Goal: Task Accomplishment & Management: Use online tool/utility

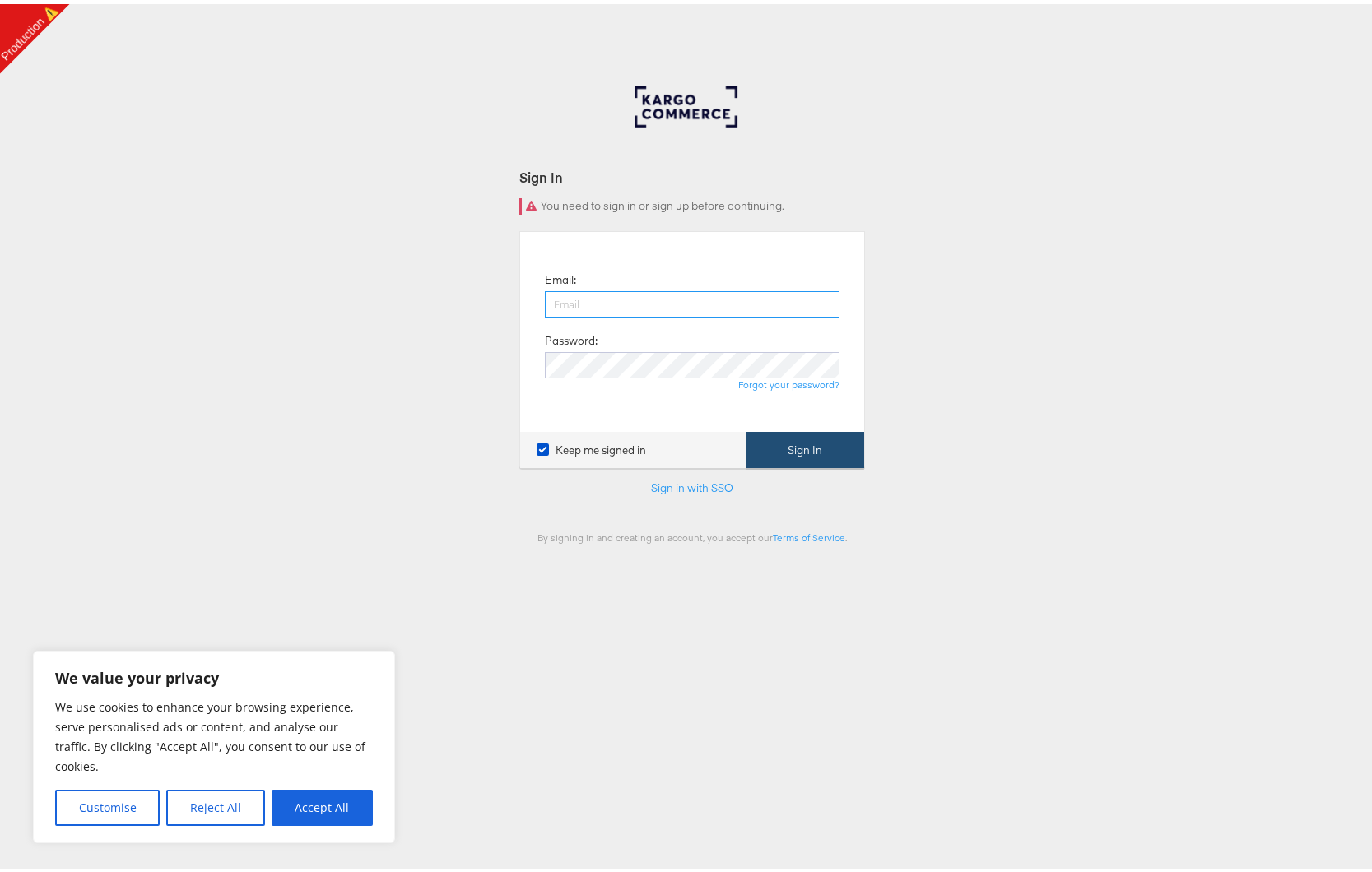
type input "[PERSON_NAME][EMAIL_ADDRESS][DOMAIN_NAME]"
click at [780, 438] on button "Sign In" at bounding box center [804, 446] width 118 height 37
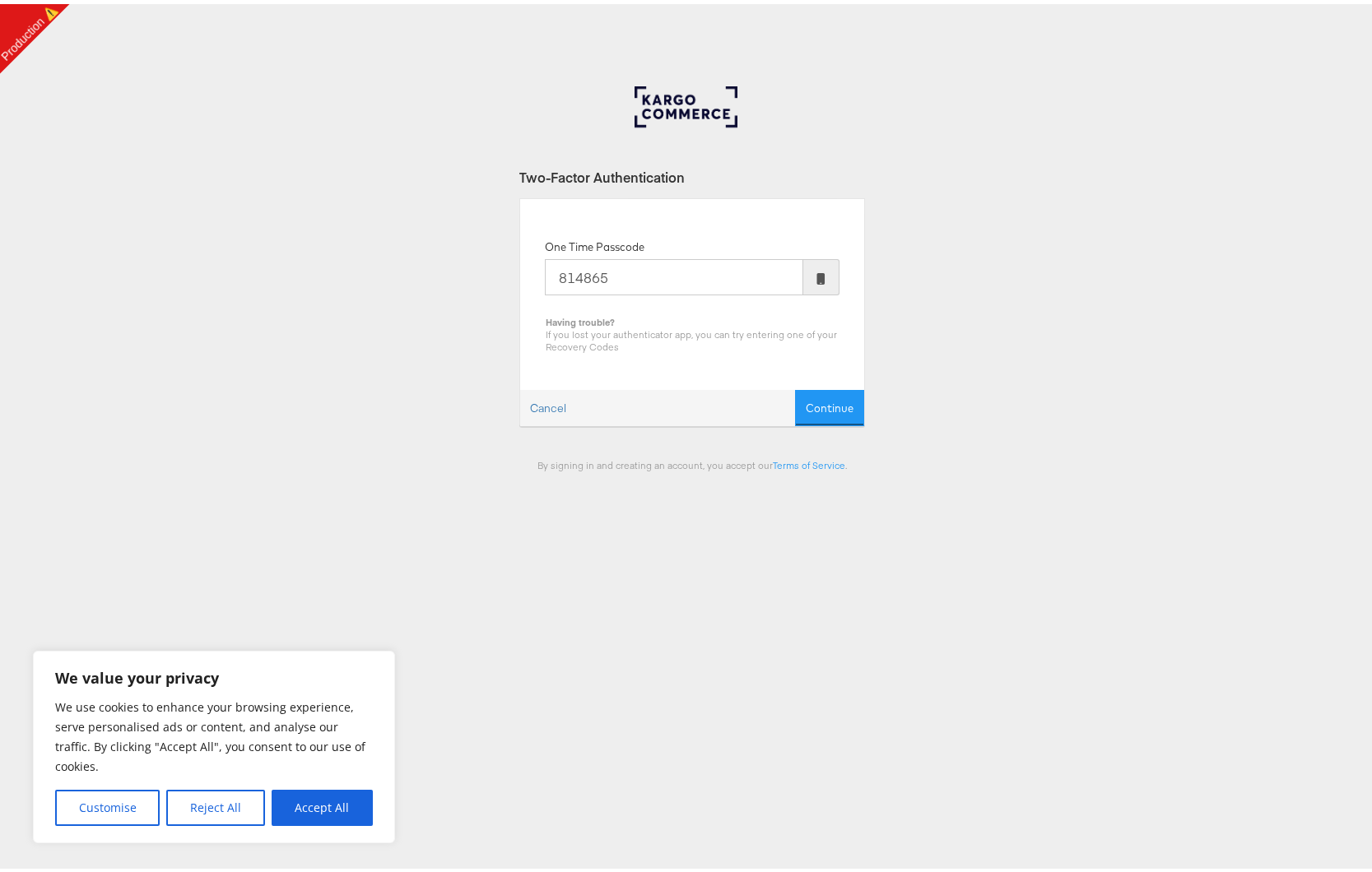
type input "814865"
click at [795, 386] on button "Continue" at bounding box center [829, 405] width 69 height 37
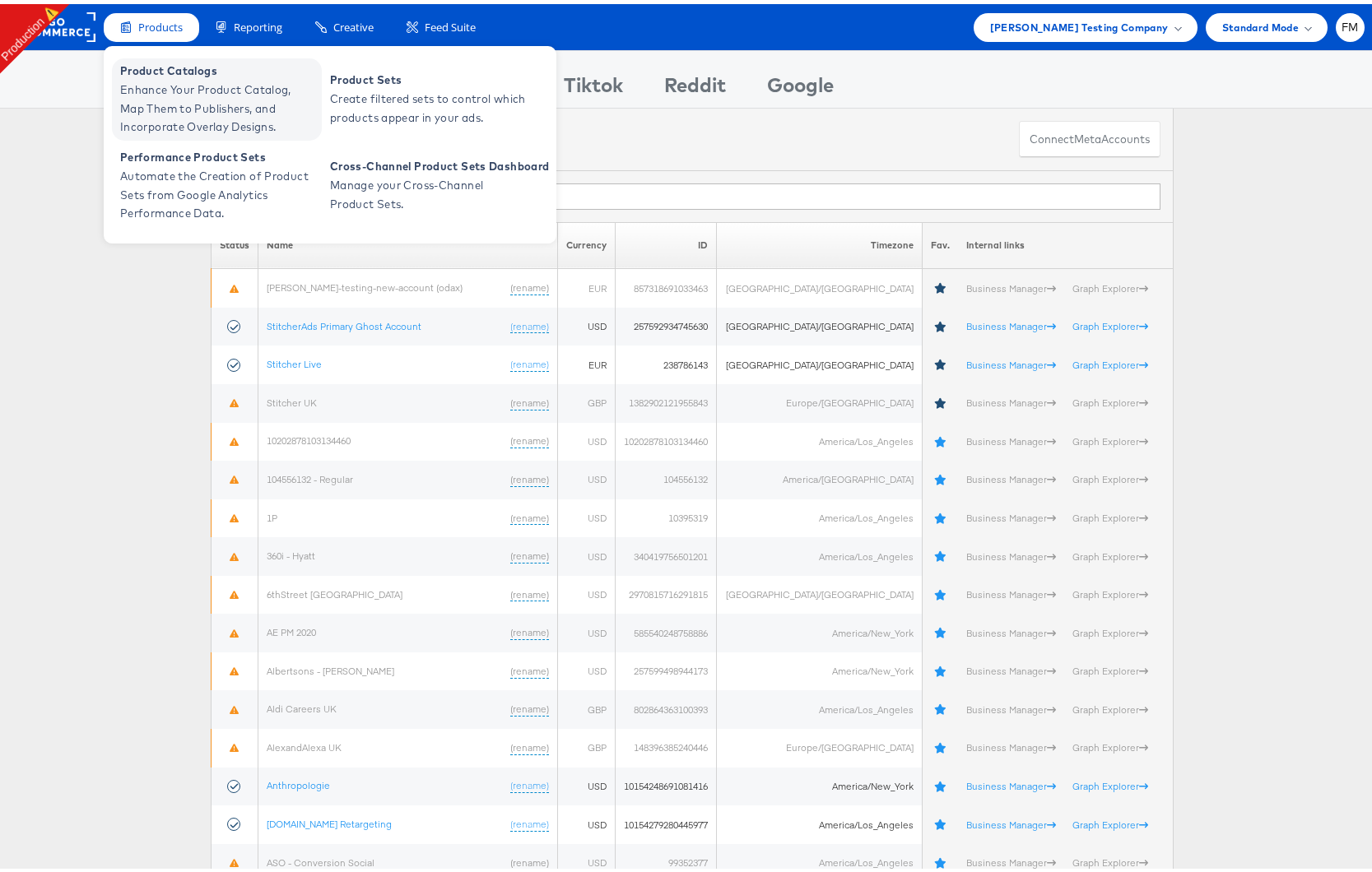
click at [256, 121] on span "Enhance Your Product Catalog, Map Them to Publishers, and Incorporate Overlay D…" at bounding box center [218, 105] width 197 height 56
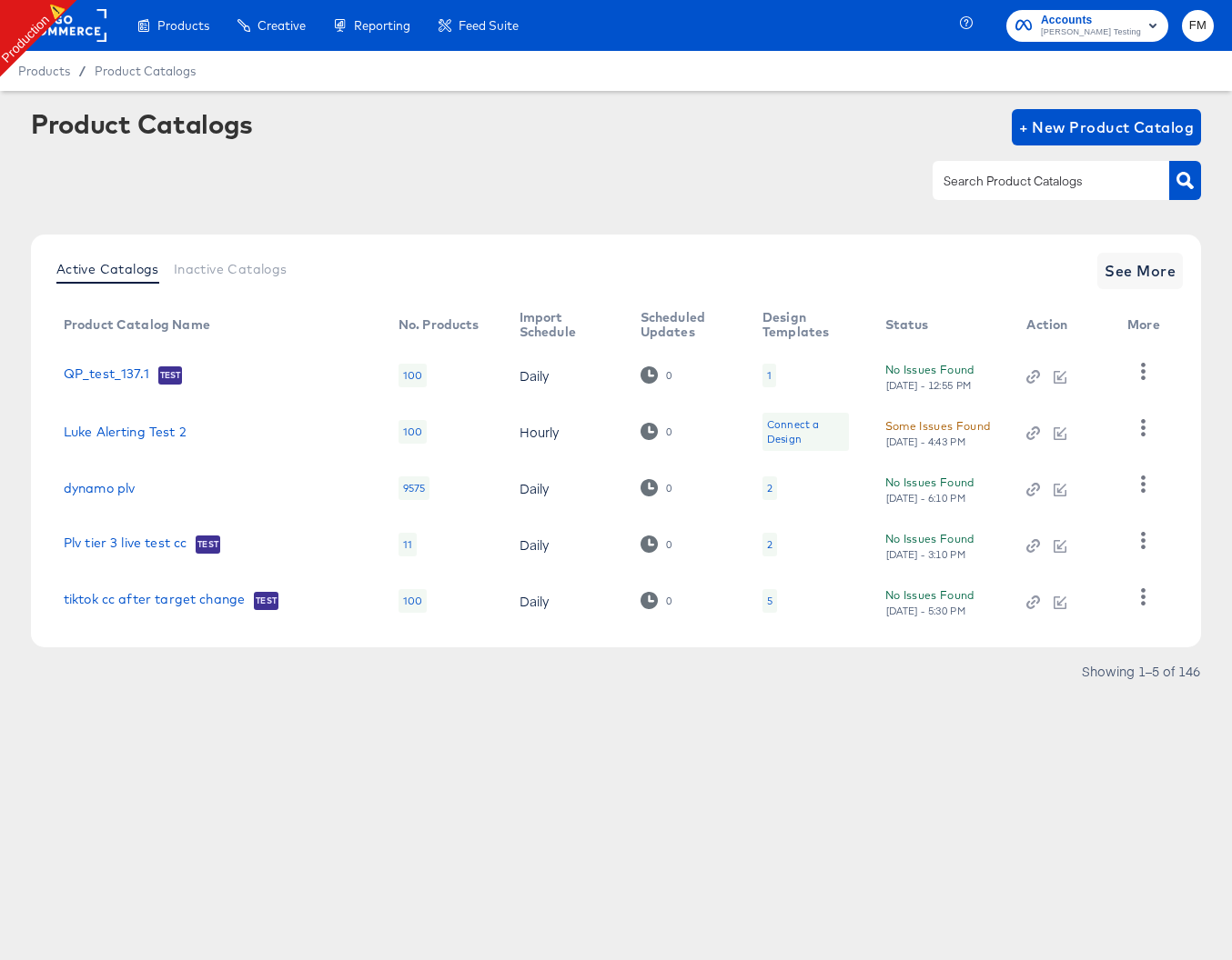
click at [762, 488] on div "2" at bounding box center [769, 488] width 14 height 23
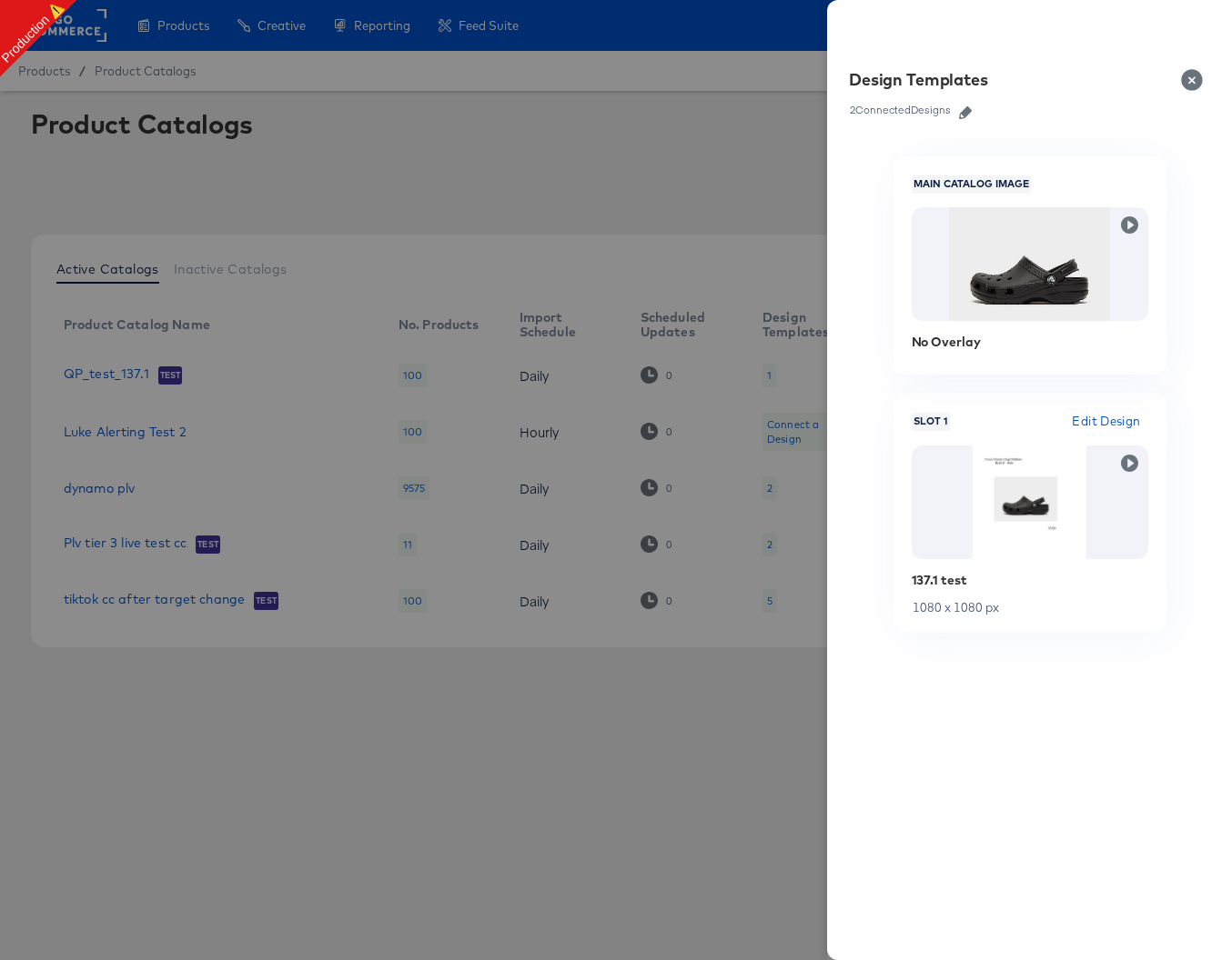
click at [965, 115] on icon "button" at bounding box center [965, 113] width 13 height 13
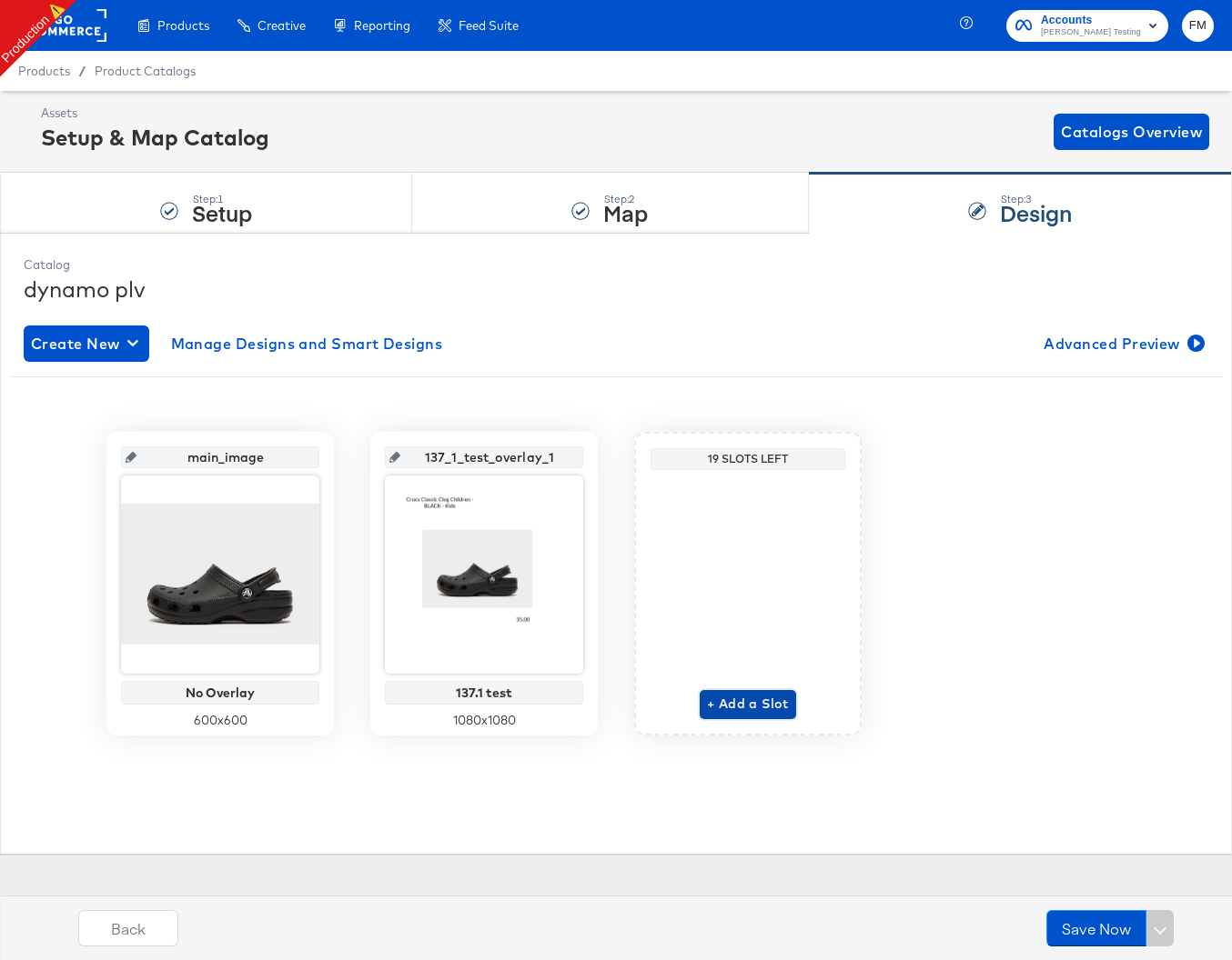
click at [738, 698] on span "+ Add a Slot" at bounding box center [747, 705] width 82 height 23
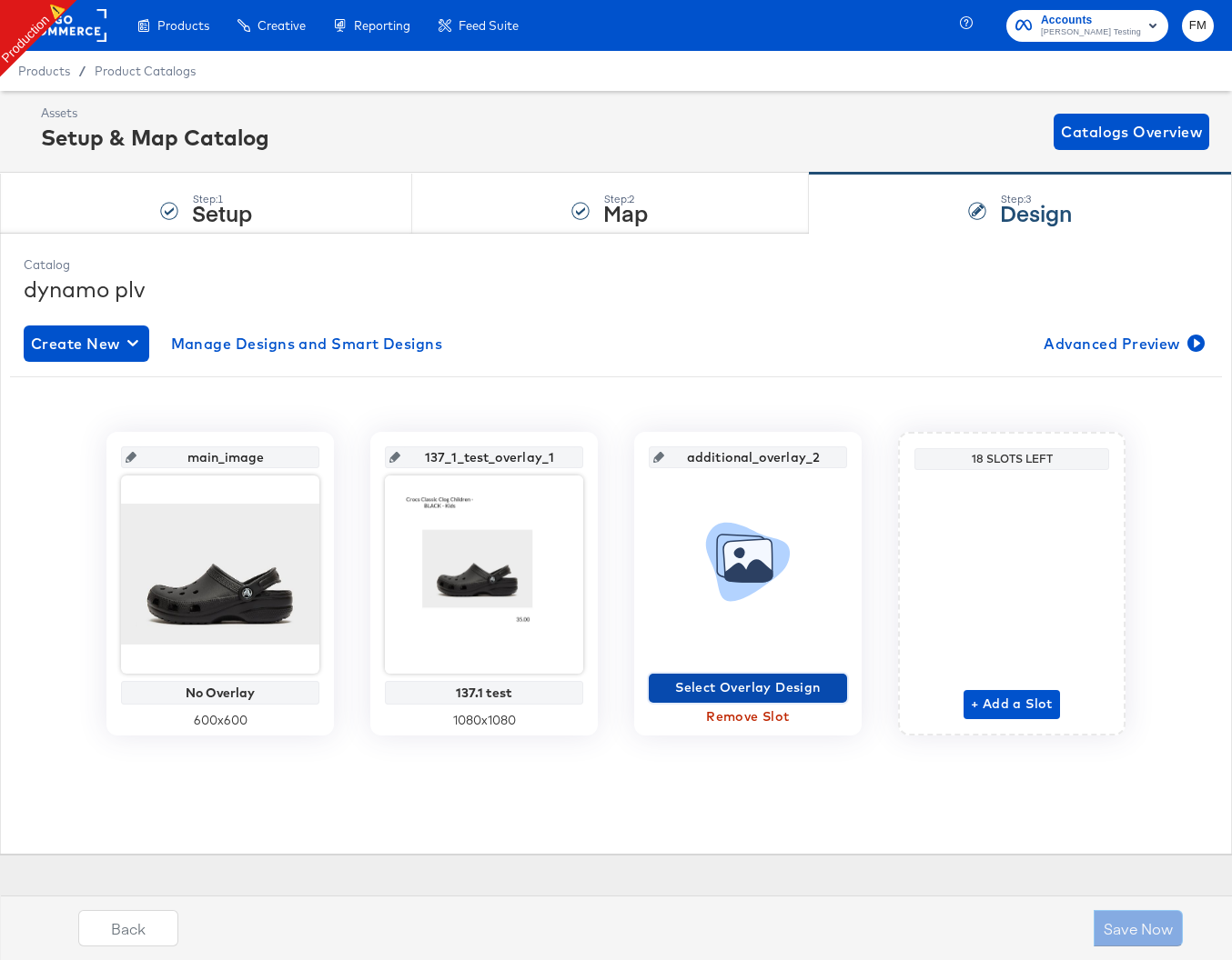
click at [752, 679] on span "Select Overlay Design" at bounding box center [748, 688] width 184 height 23
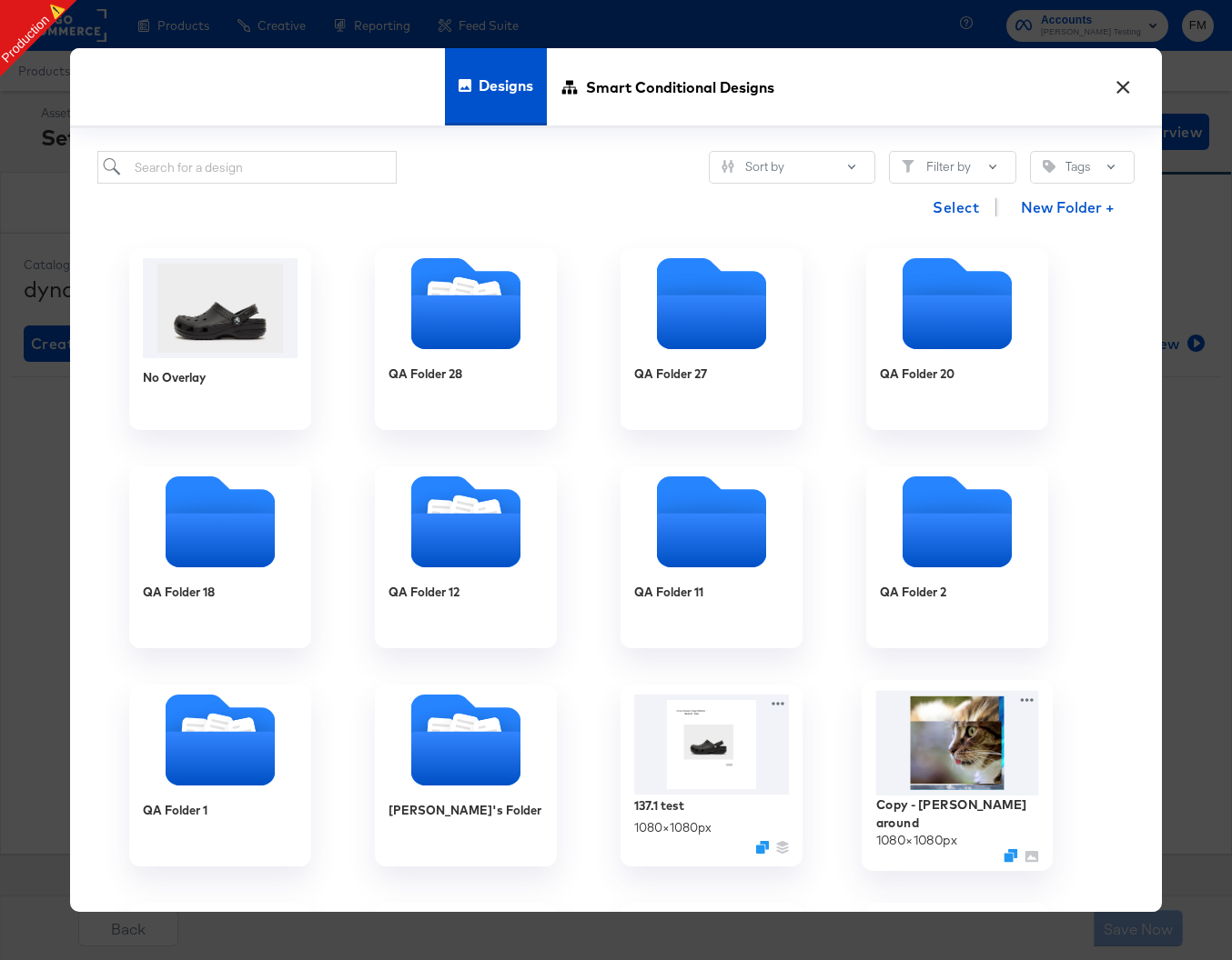
click at [960, 751] on img at bounding box center [957, 744] width 163 height 105
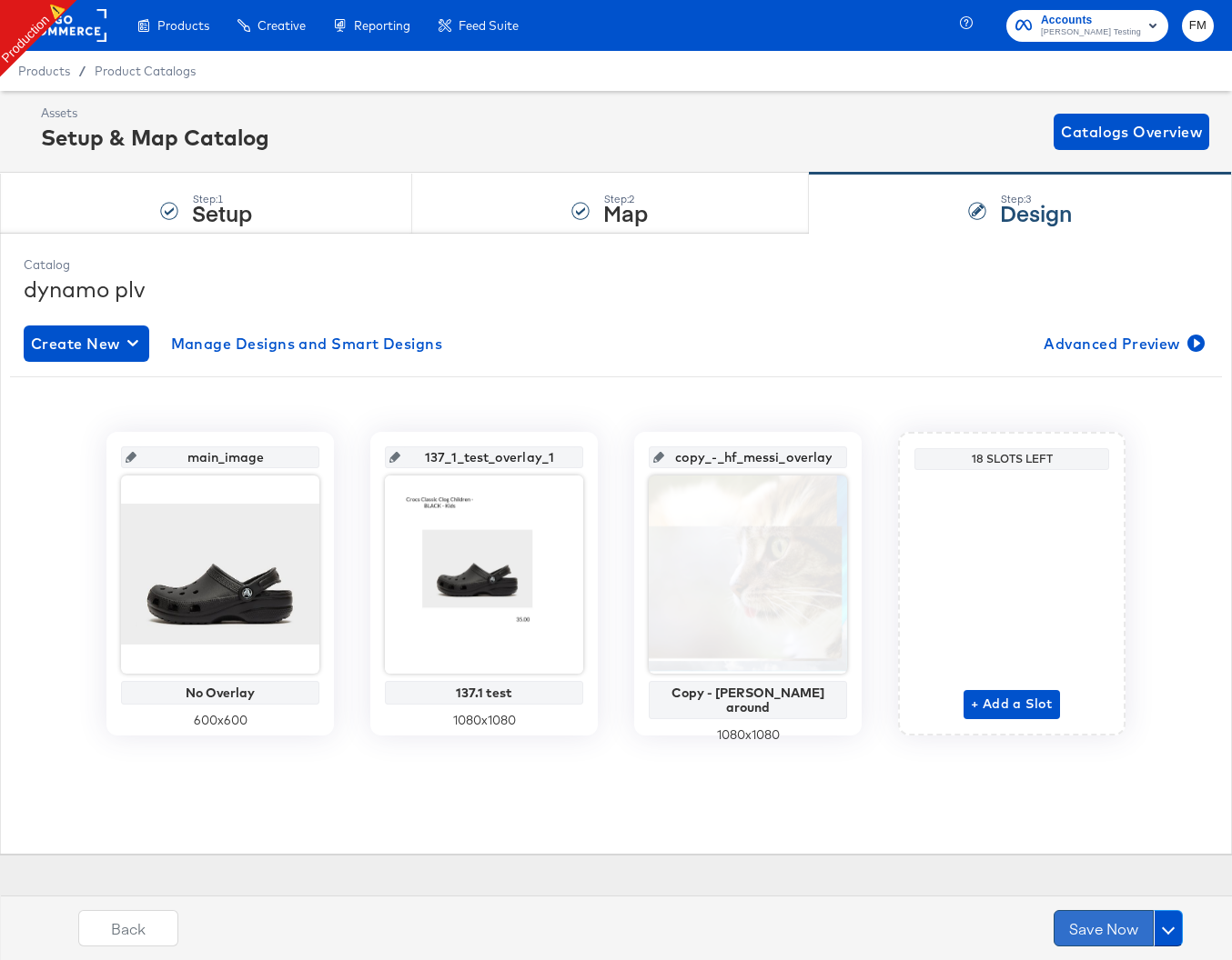
click at [1113, 933] on button "Save Now" at bounding box center [1103, 928] width 100 height 37
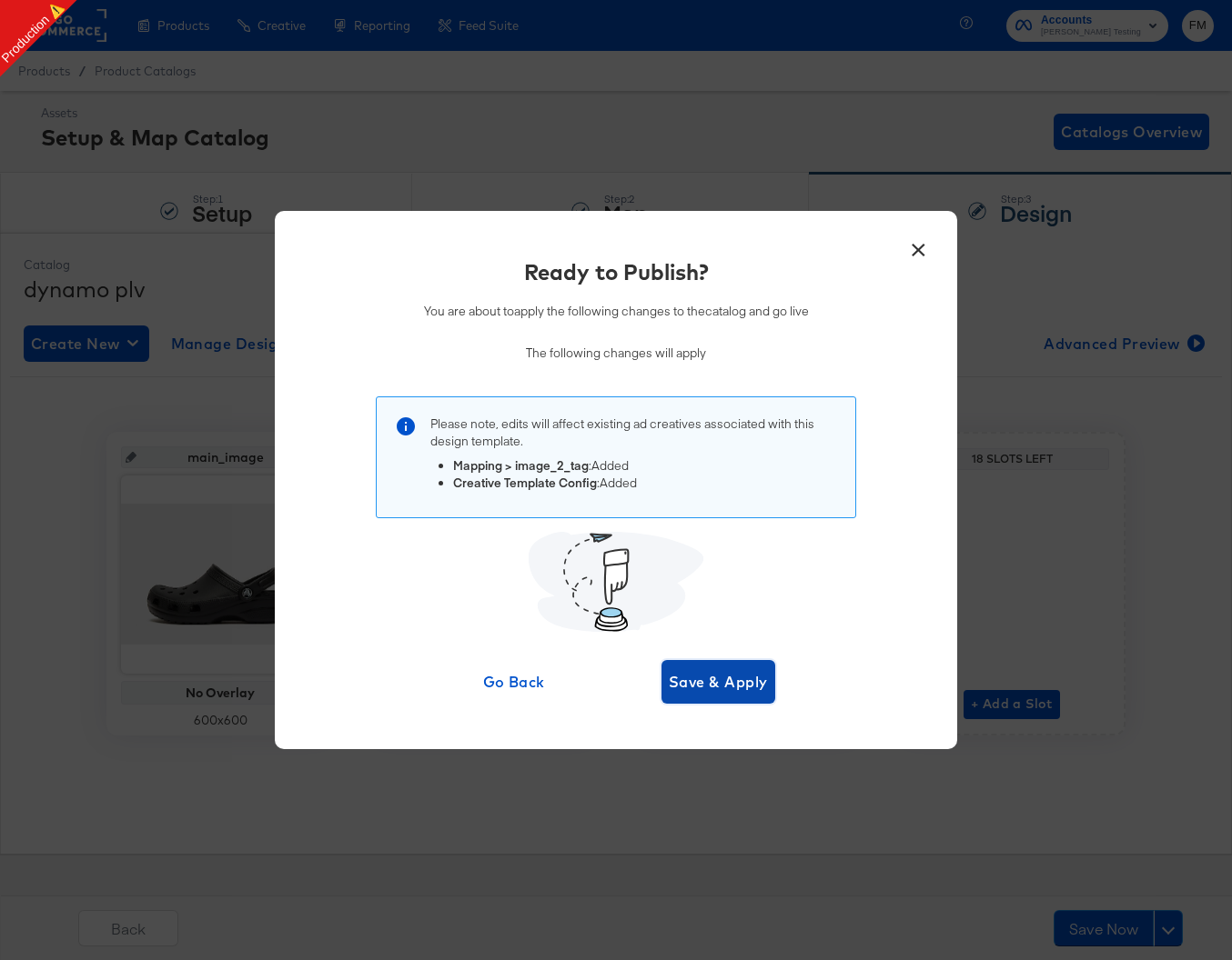
click at [685, 696] on button "Save & Apply" at bounding box center [718, 682] width 114 height 43
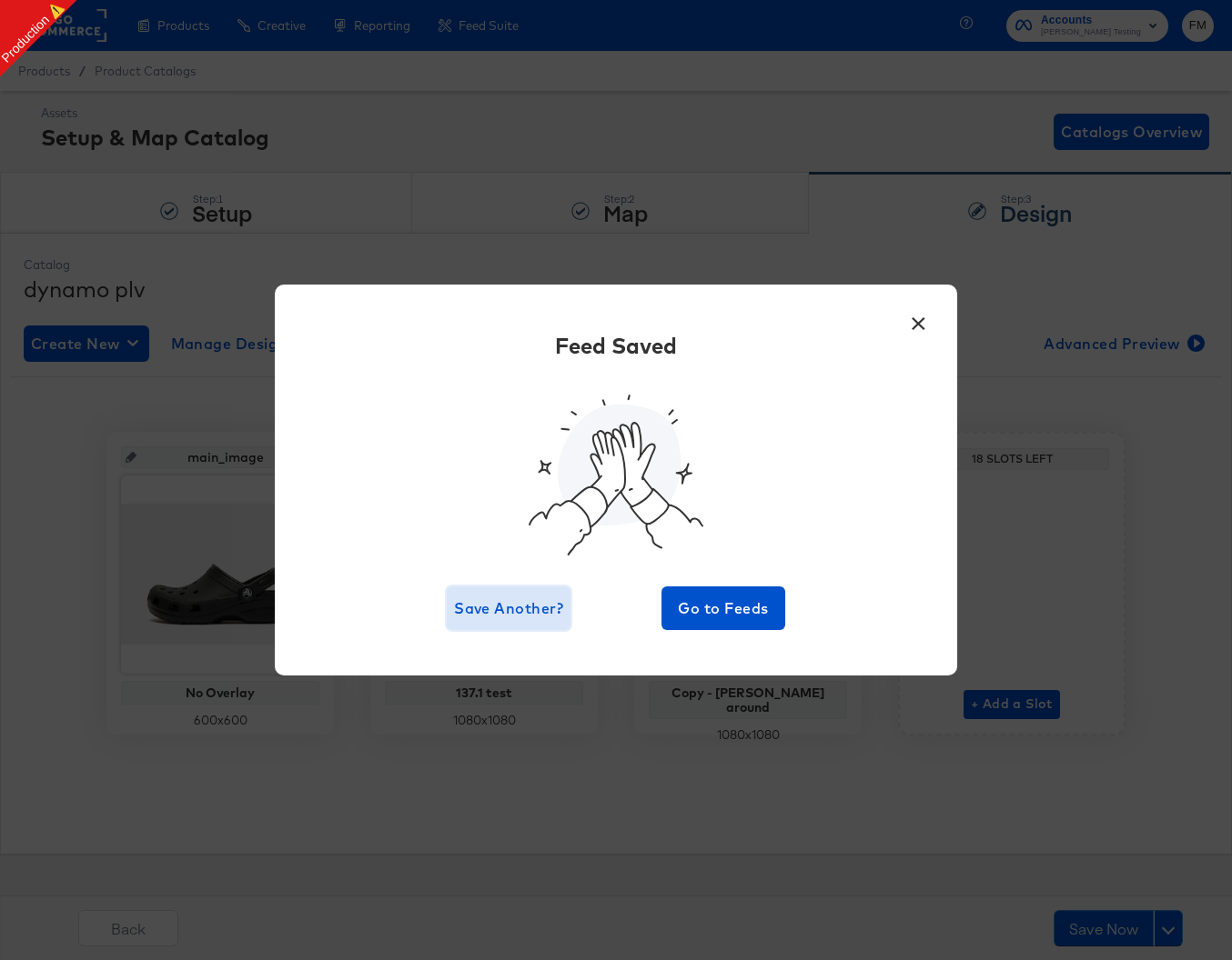
click at [524, 601] on span "Save Another?" at bounding box center [508, 608] width 109 height 25
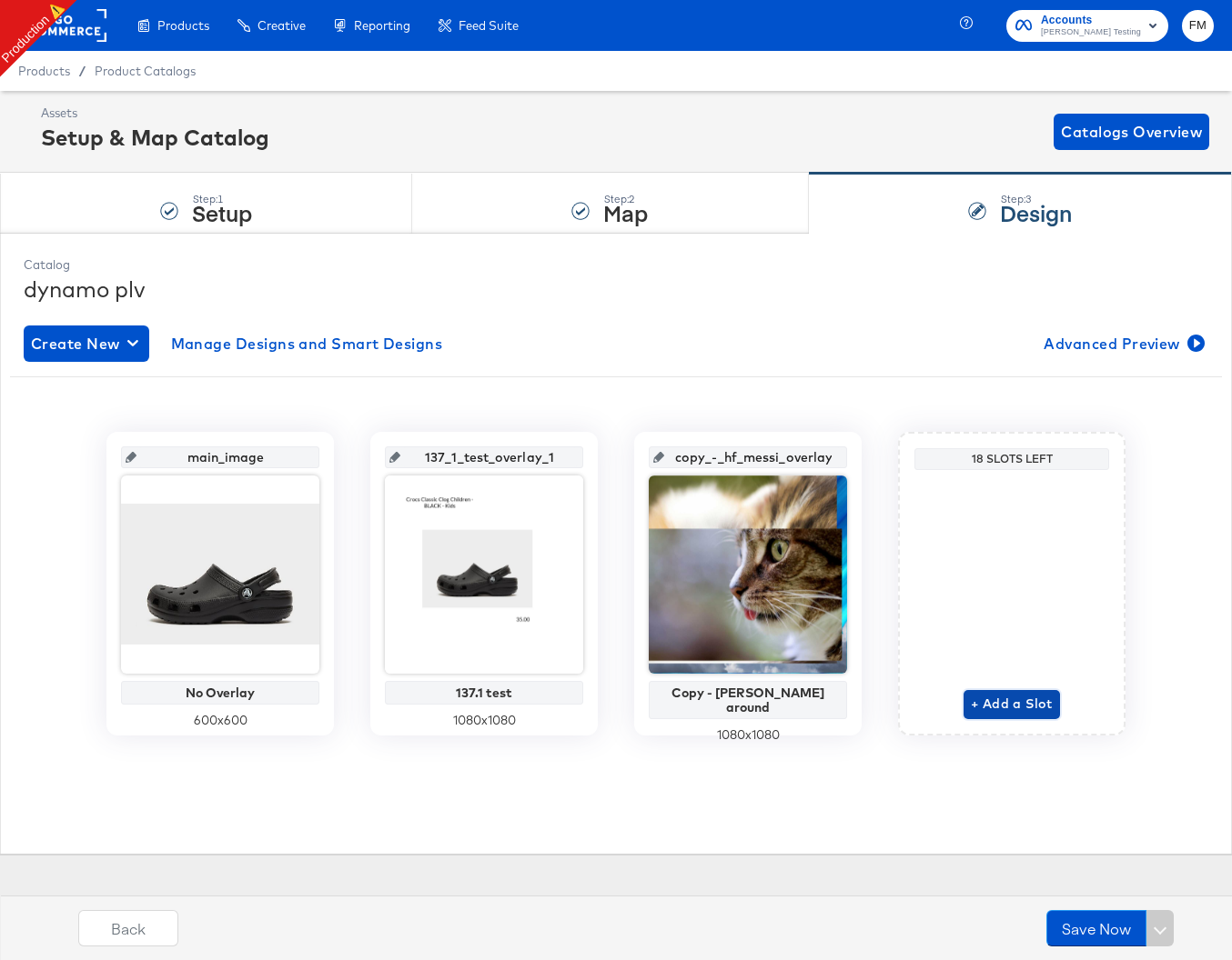
click at [982, 698] on span "+ Add a Slot" at bounding box center [1011, 705] width 82 height 23
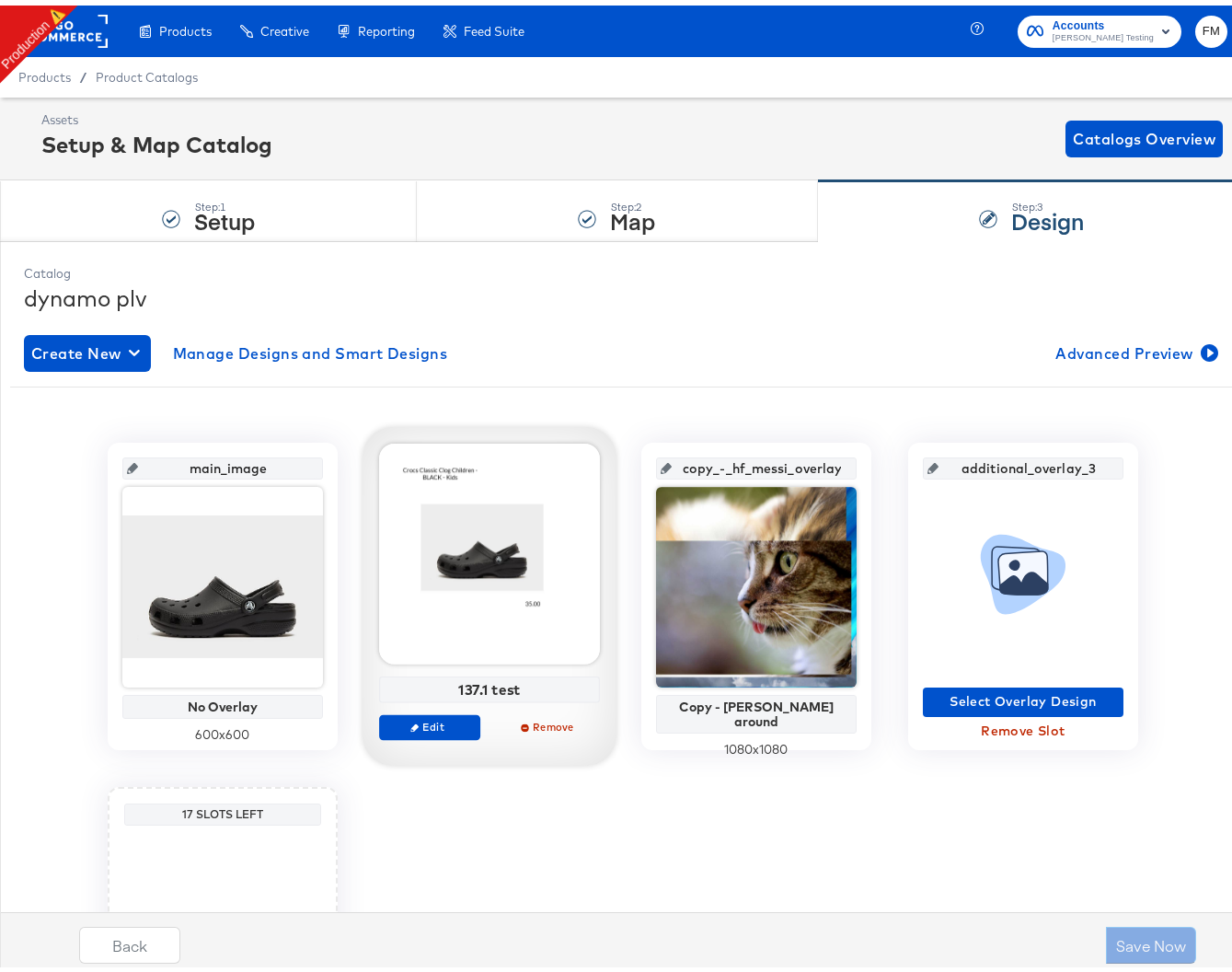
scroll to position [250, 0]
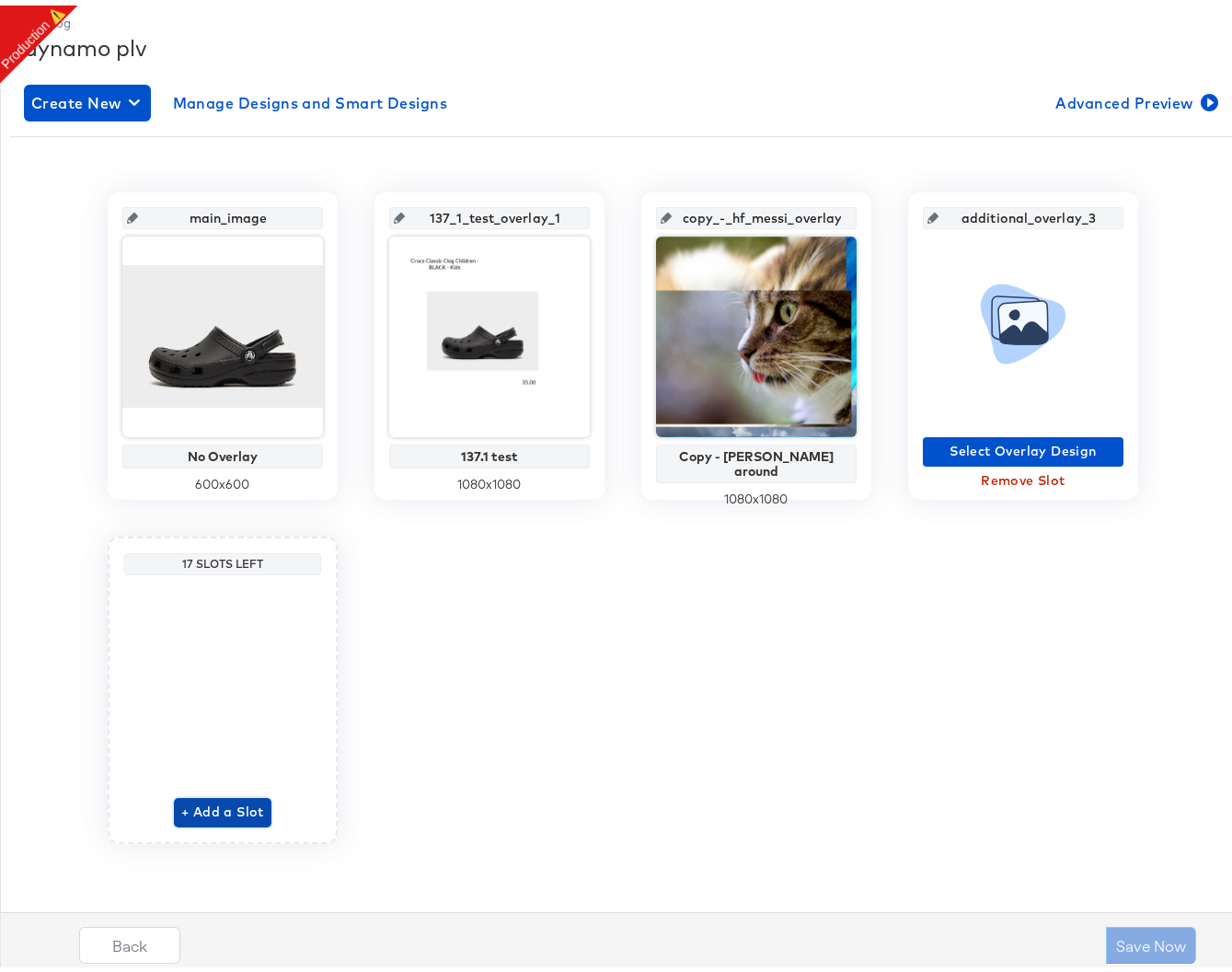
click at [216, 799] on span "+ Add a Slot" at bounding box center [222, 807] width 83 height 23
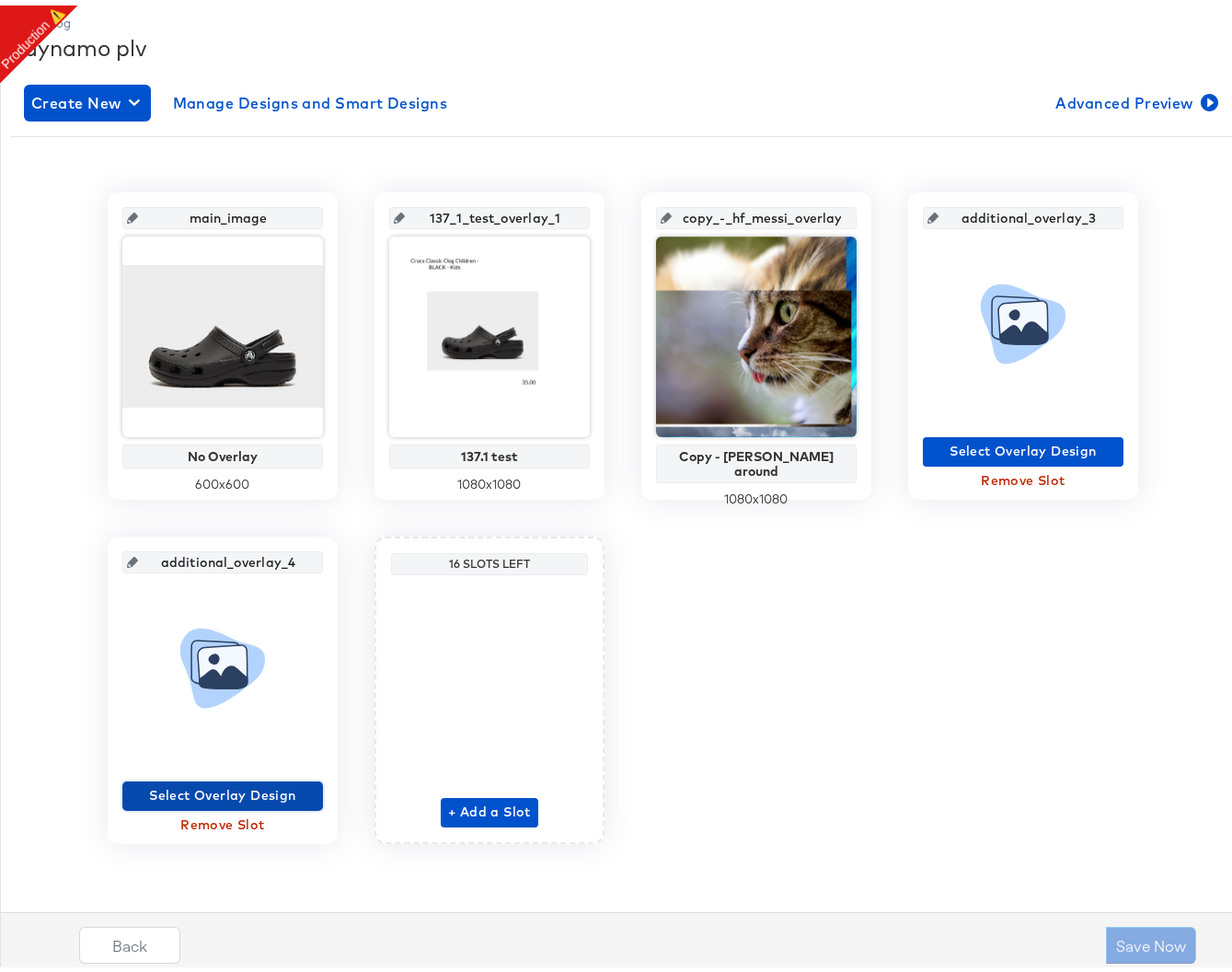
click at [242, 783] on span "Select Overlay Design" at bounding box center [222, 790] width 186 height 23
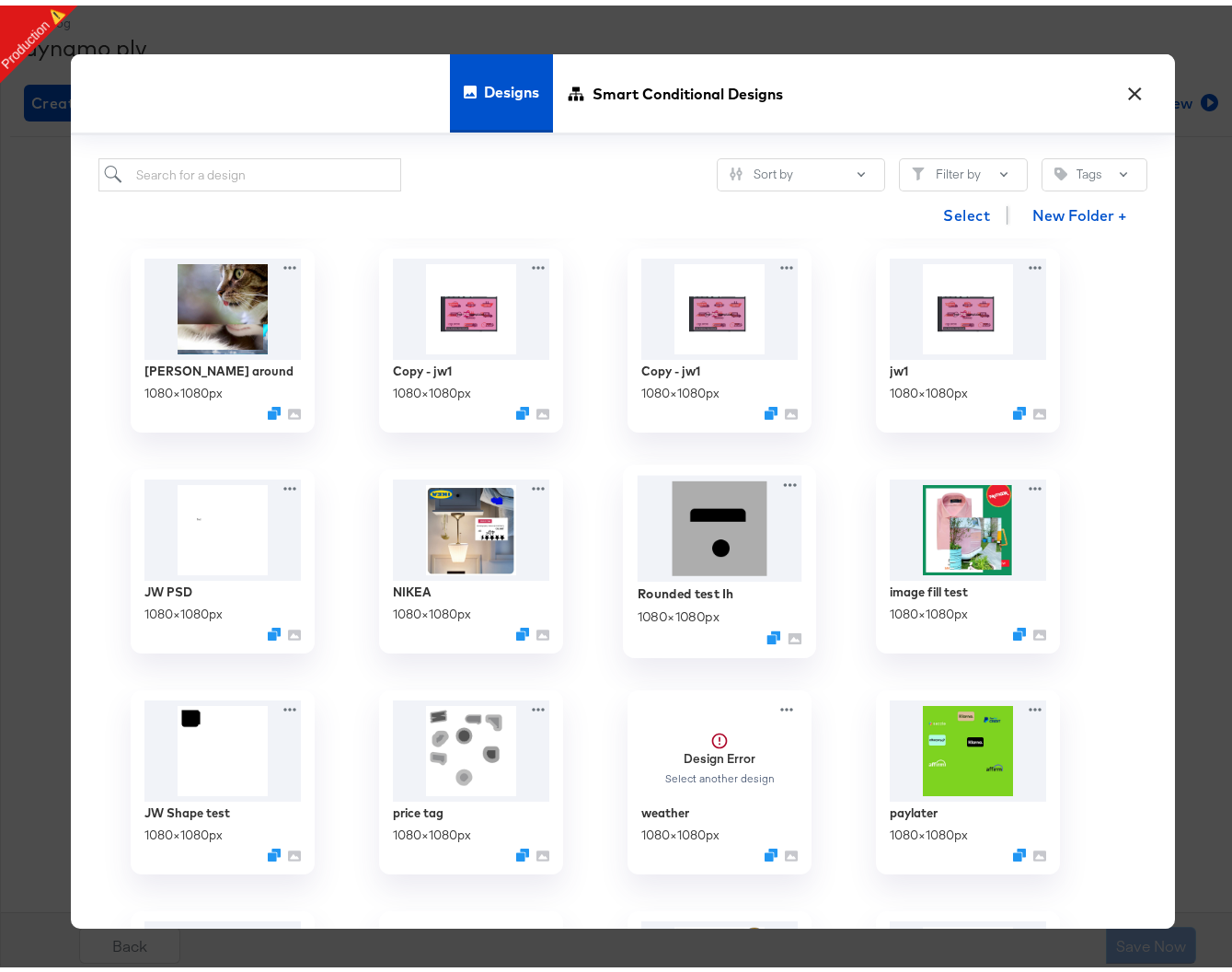
scroll to position [249, 0]
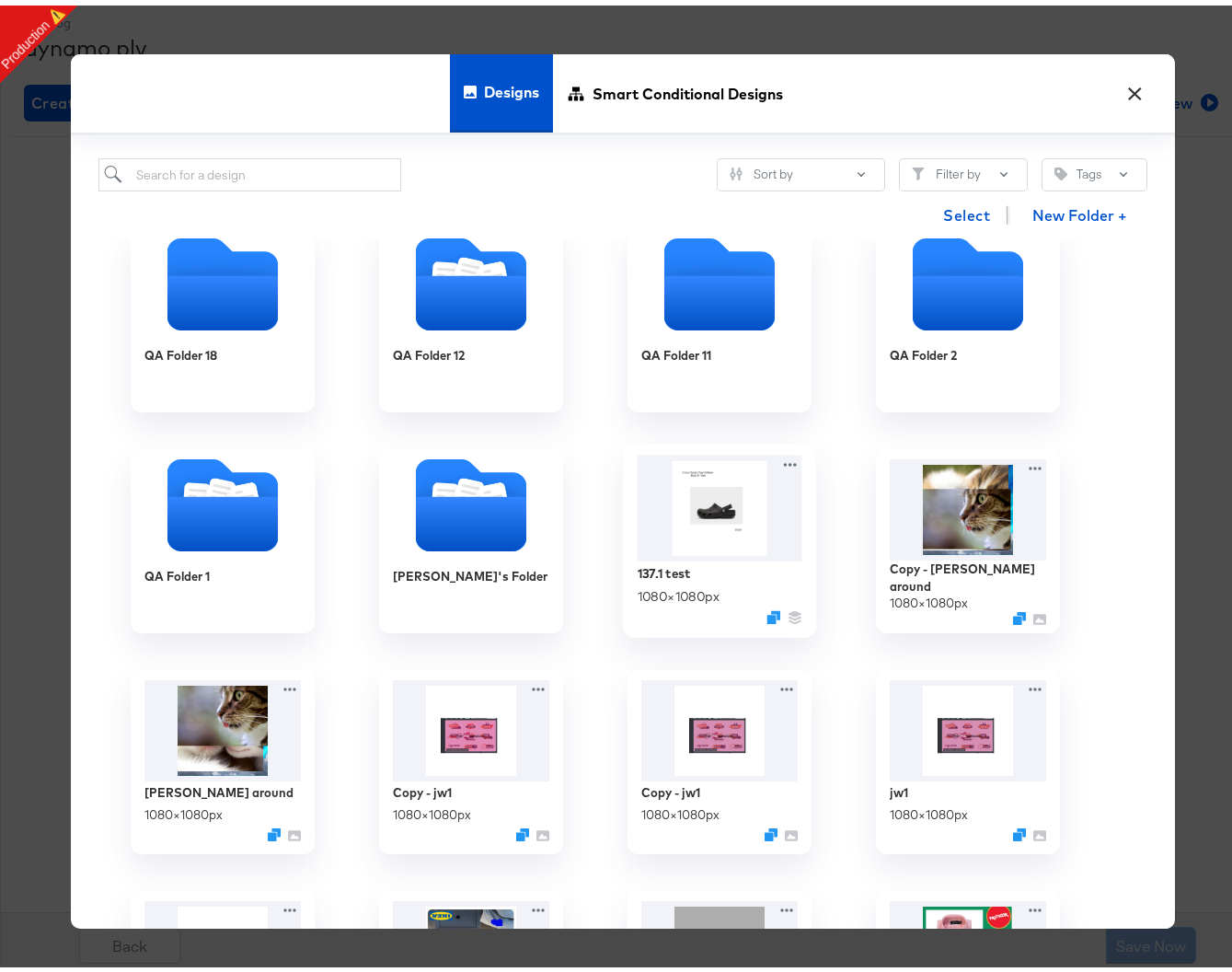
click at [750, 516] on img at bounding box center [720, 502] width 164 height 106
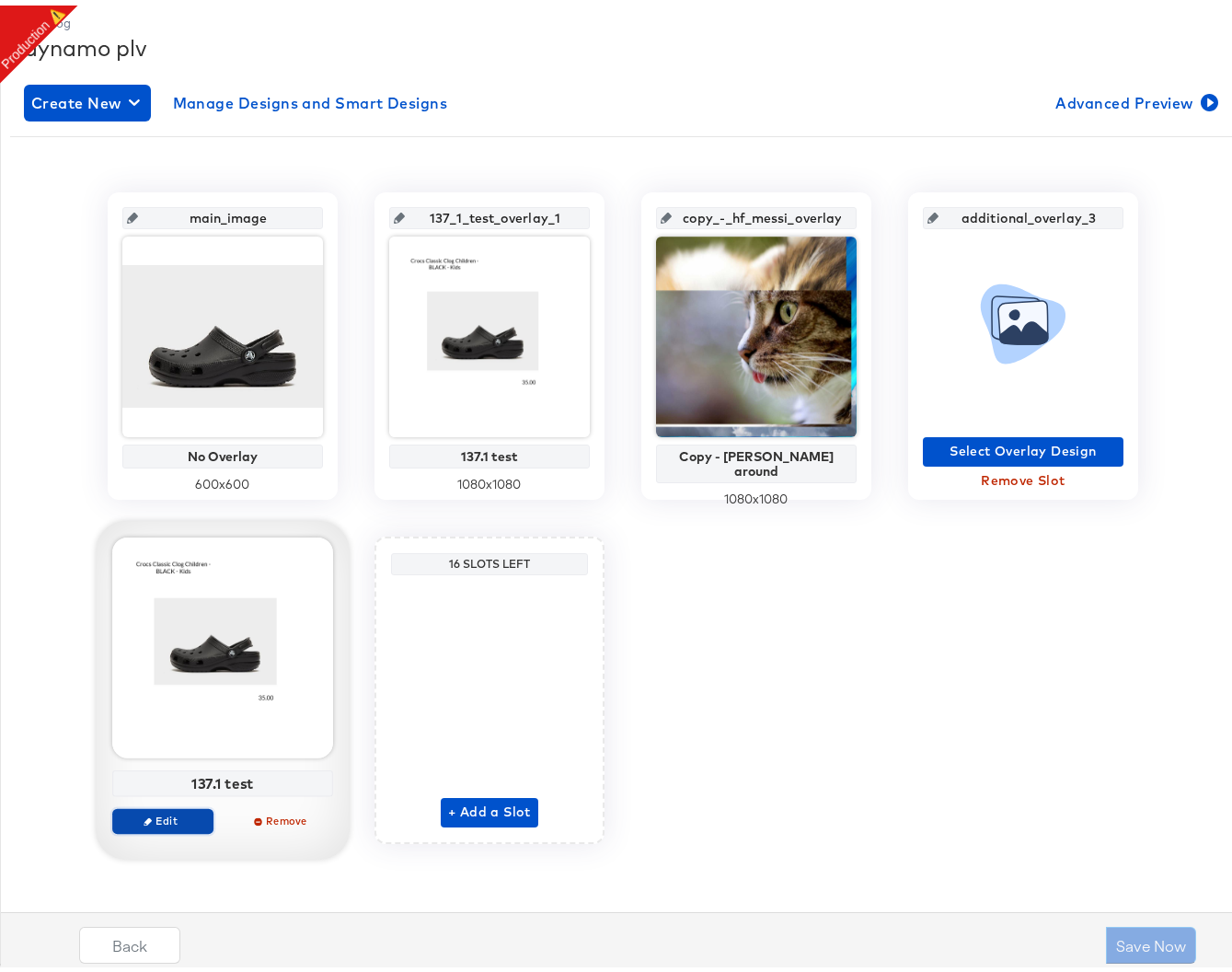
click at [183, 815] on span "Edit" at bounding box center [163, 815] width 85 height 14
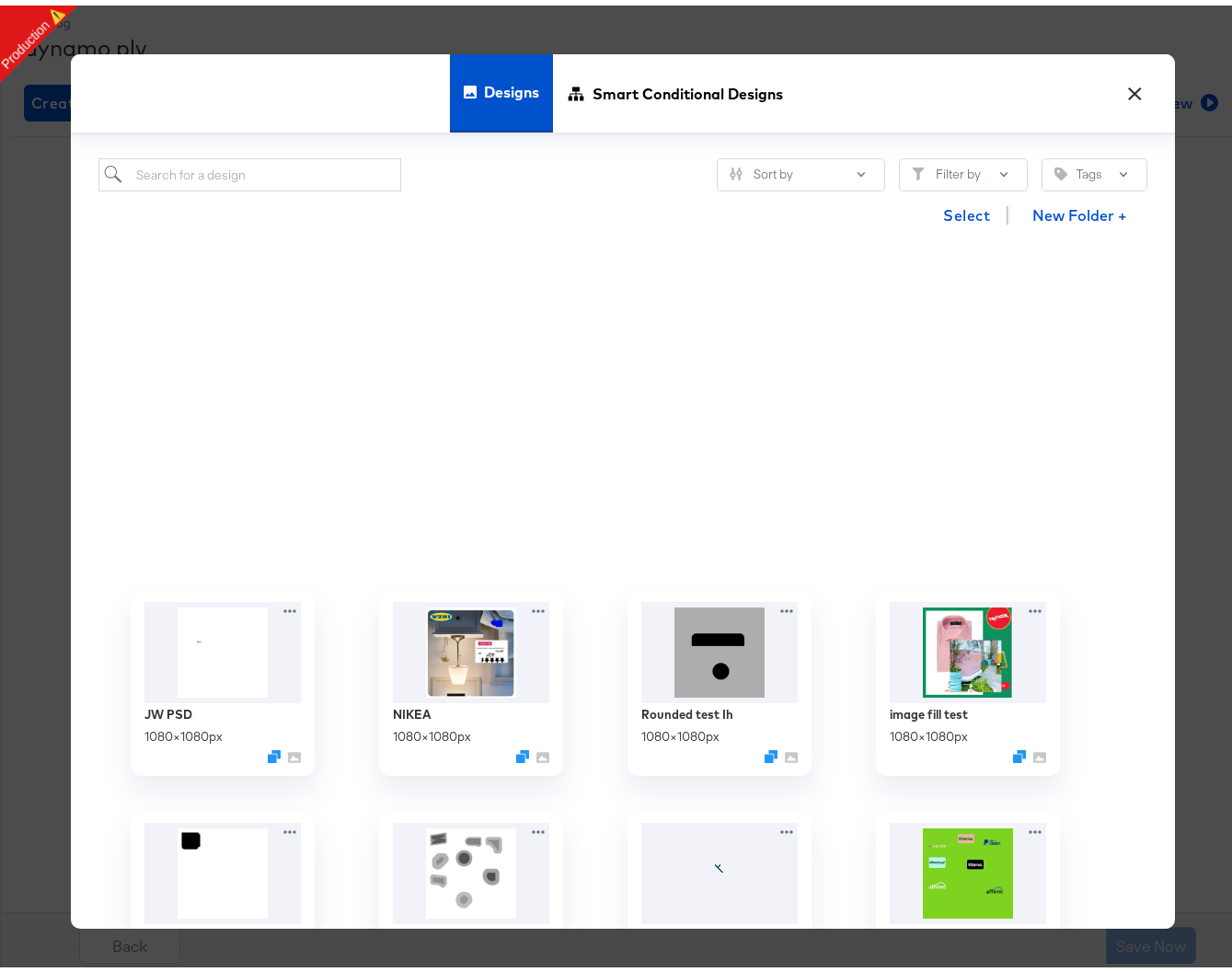
scroll to position [1234, 0]
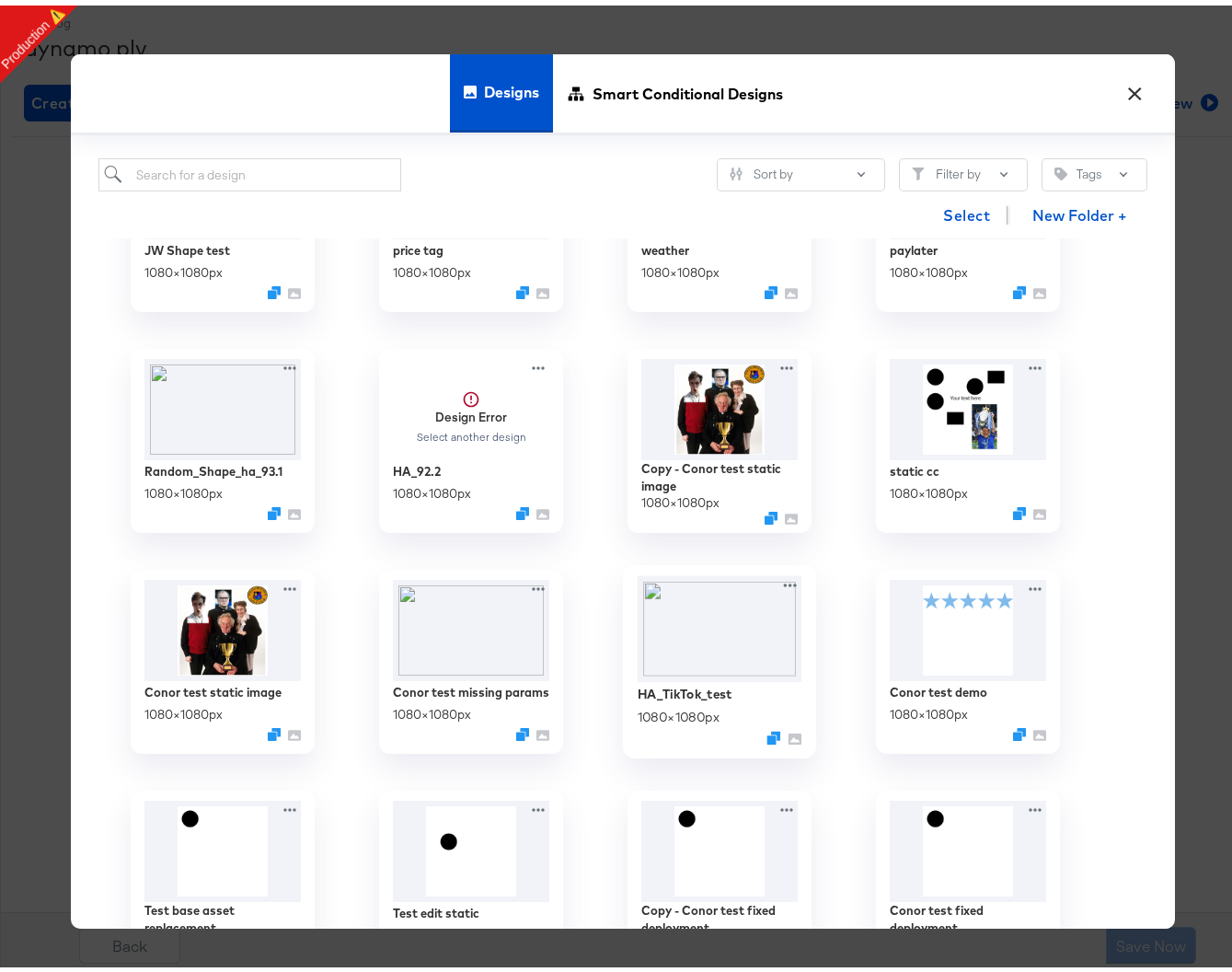
click at [687, 594] on img at bounding box center [720, 624] width 164 height 107
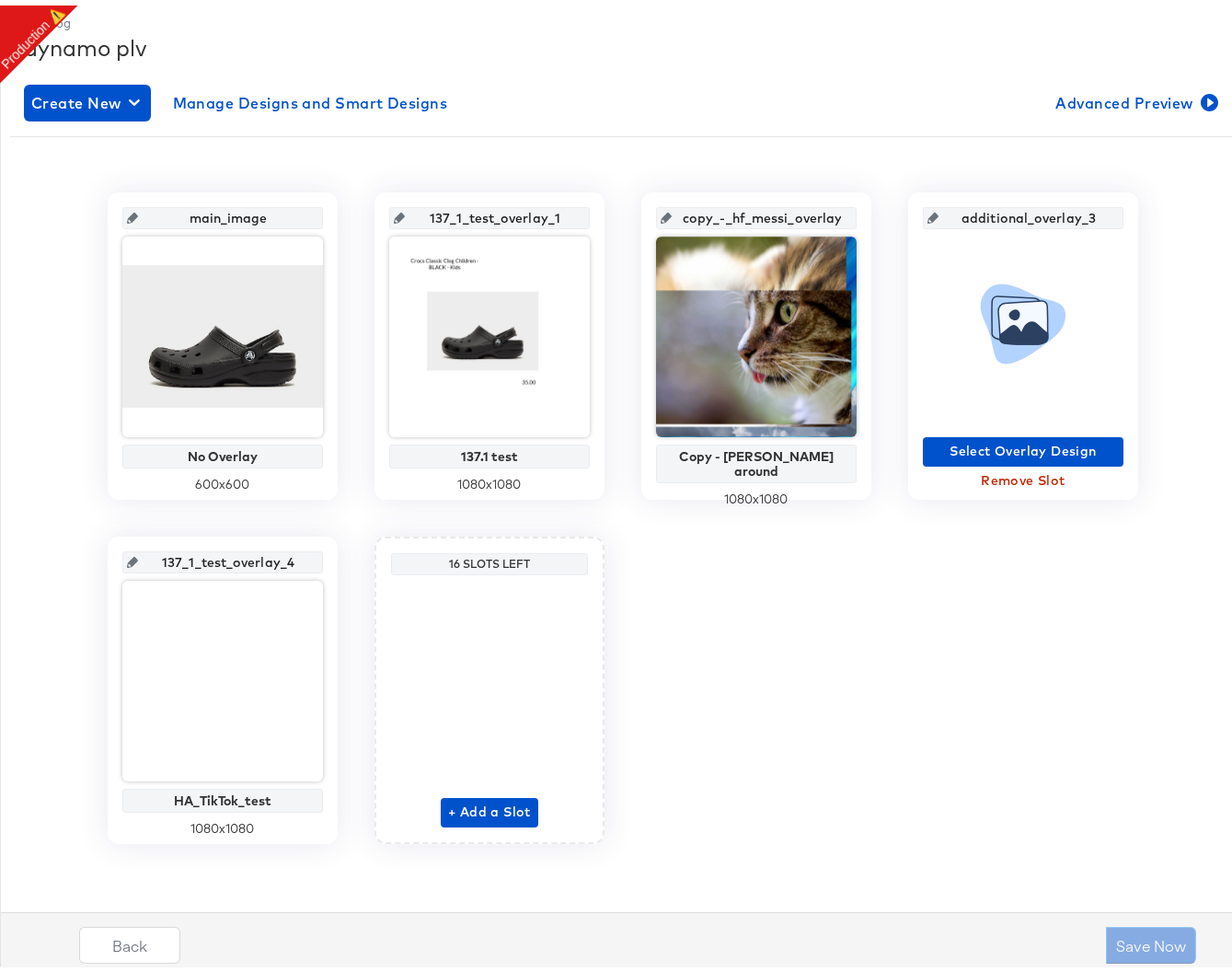
click at [1030, 475] on span "Remove Slot" at bounding box center [1024, 476] width 186 height 23
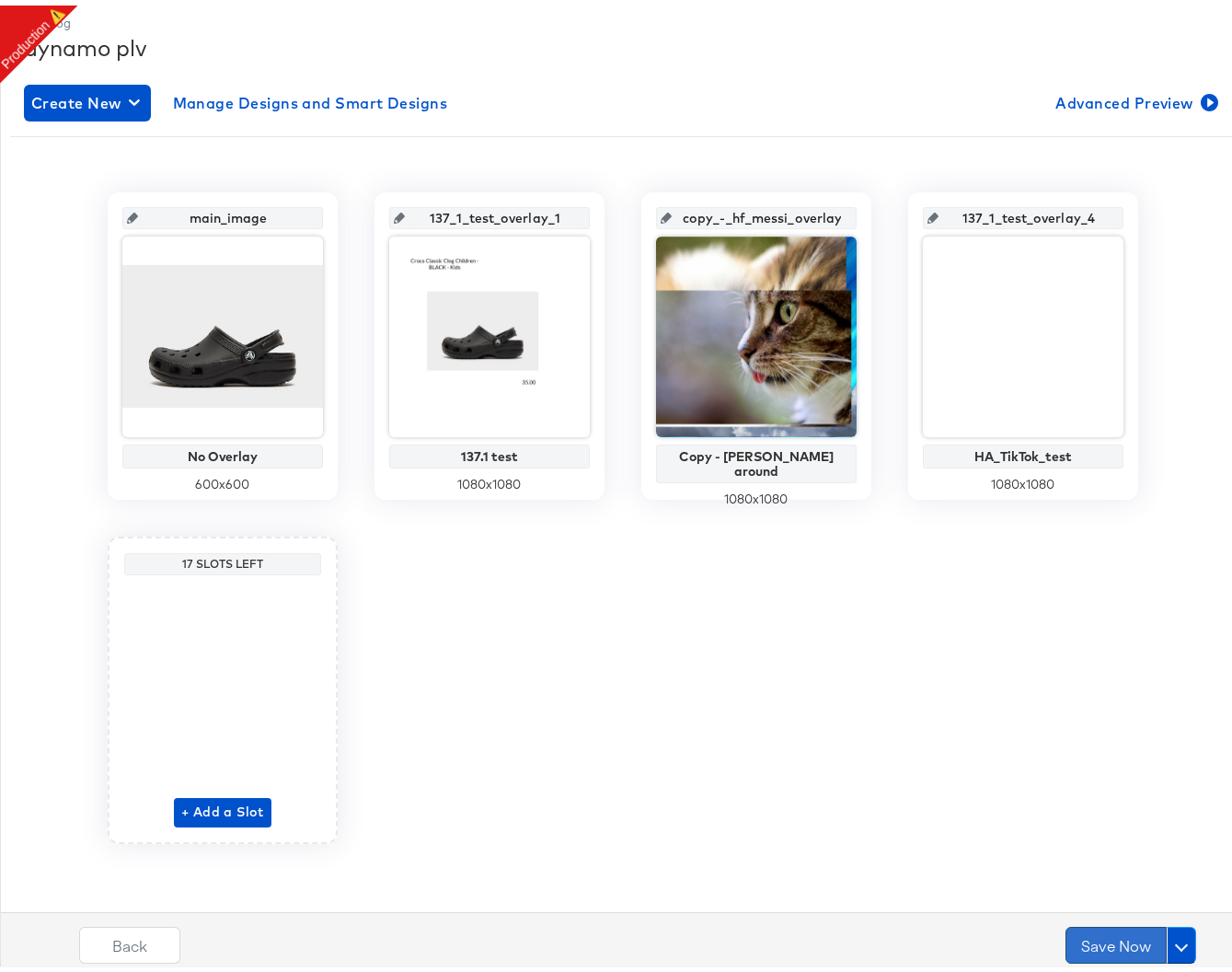
click at [1132, 943] on button "Save Now" at bounding box center [1116, 940] width 101 height 37
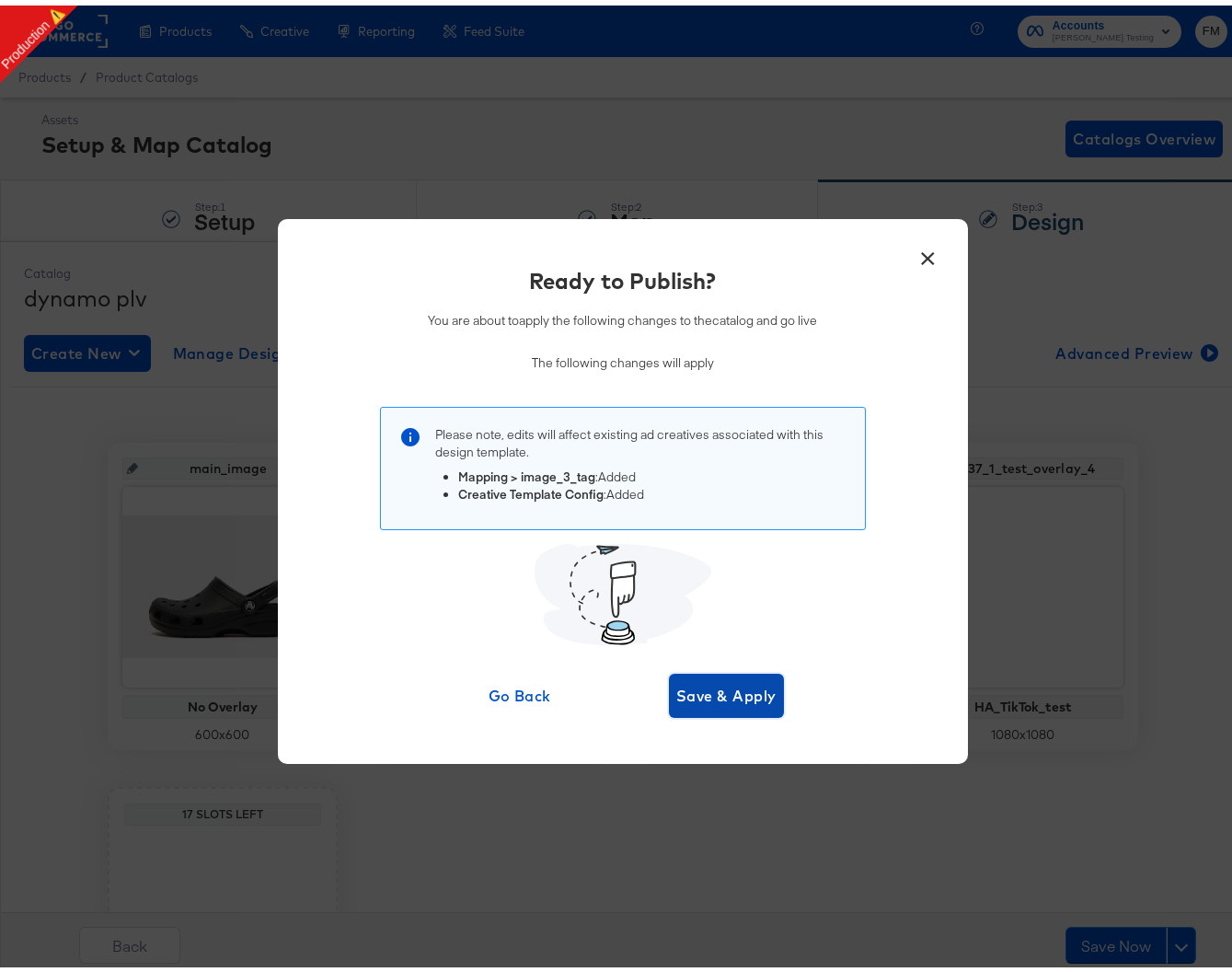
click at [747, 701] on span "Save & Apply" at bounding box center [726, 690] width 101 height 26
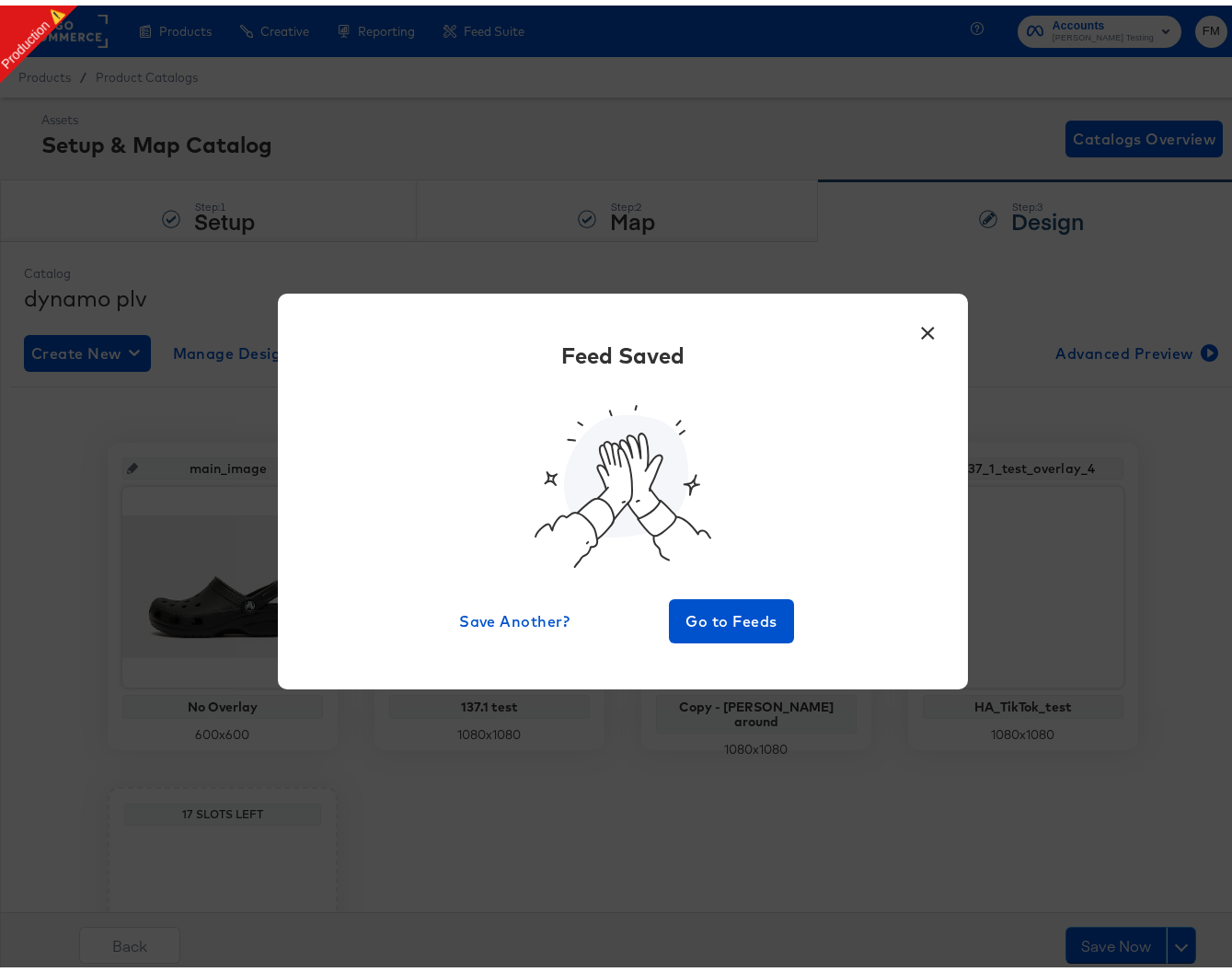
click at [926, 323] on button "×" at bounding box center [928, 322] width 33 height 33
